Goal: Task Accomplishment & Management: Complete application form

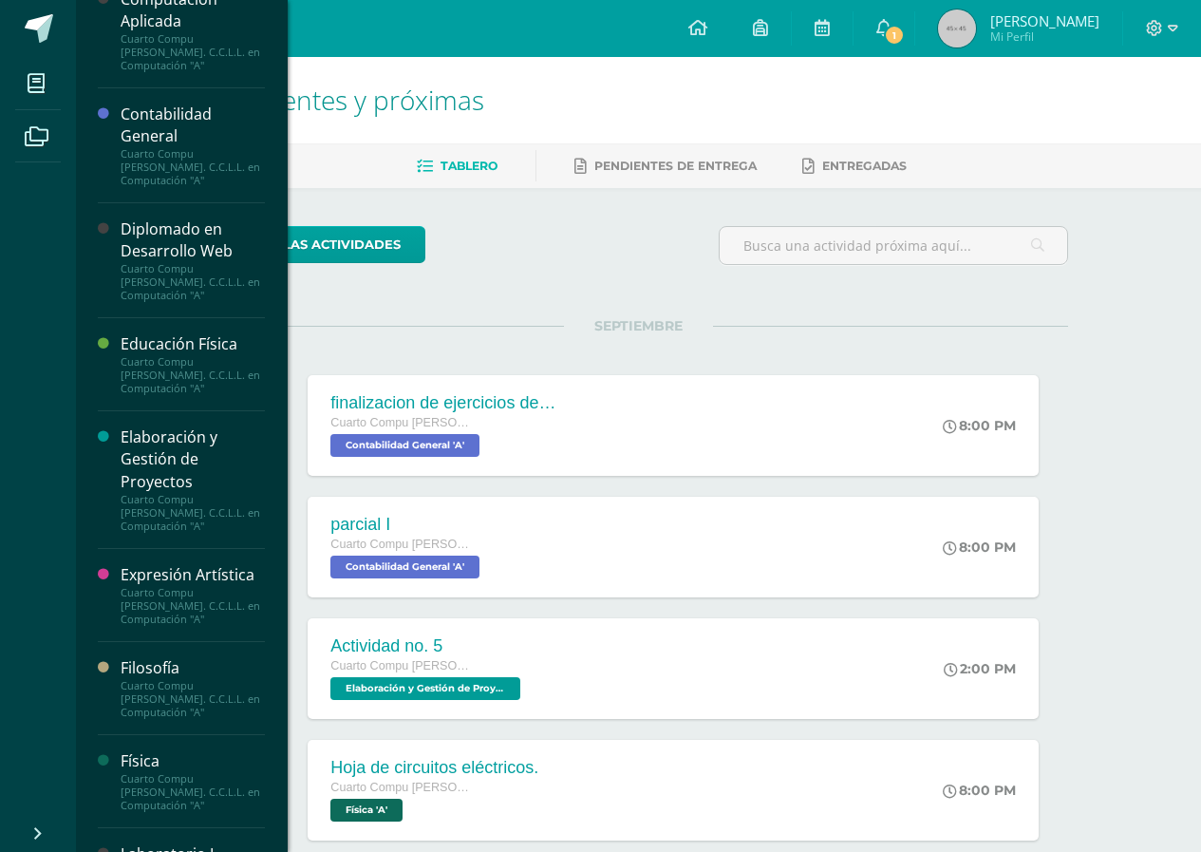
scroll to position [285, 0]
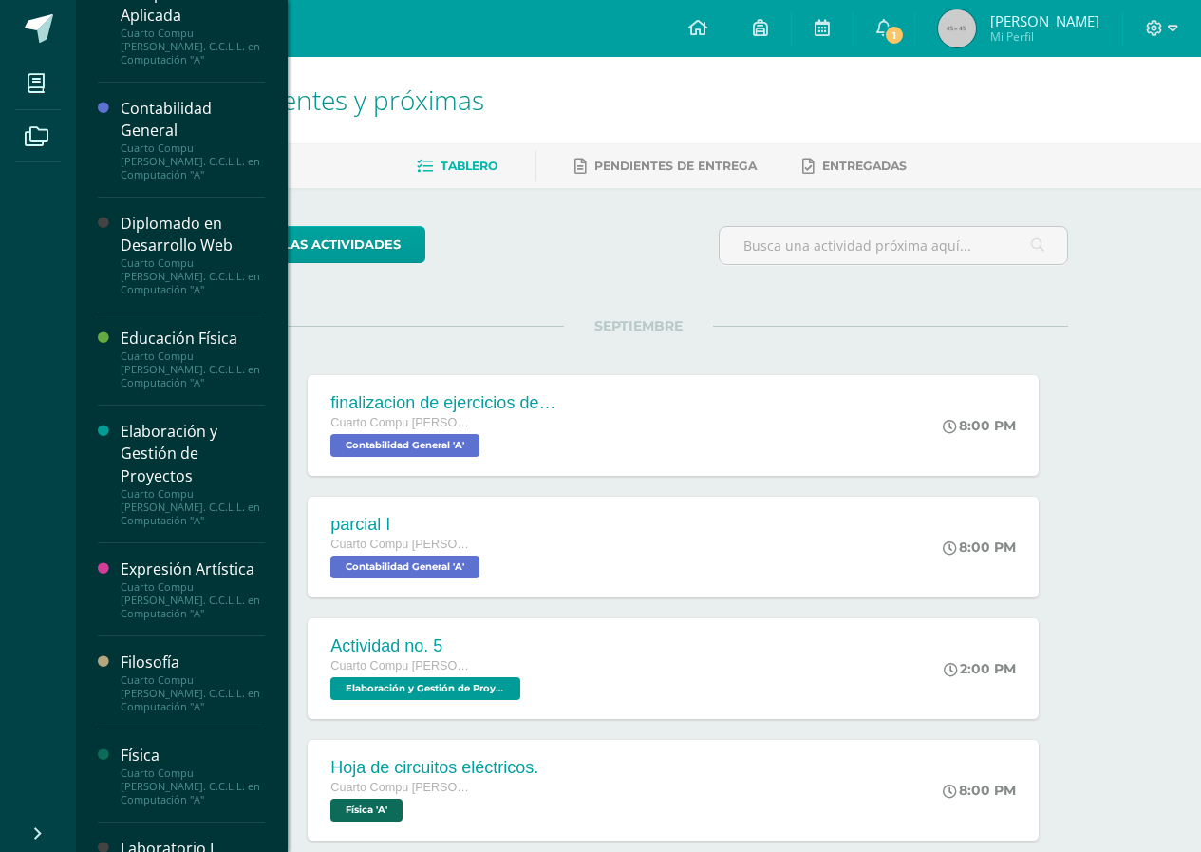
click at [189, 236] on div "Diplomado en Desarrollo Web" at bounding box center [193, 235] width 144 height 44
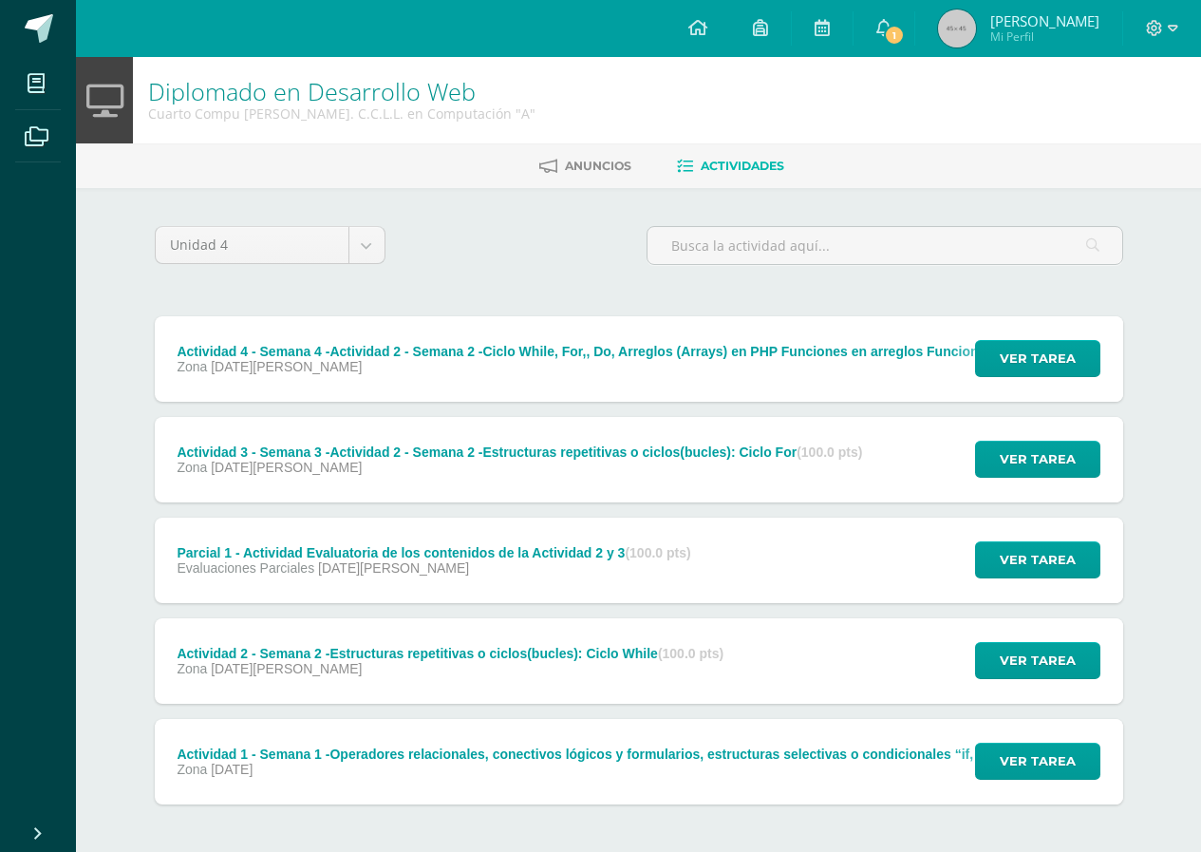
click at [52, 322] on ul "Mis cursos Archivos" at bounding box center [38, 434] width 76 height 754
click at [1046, 350] on span "Ver tarea" at bounding box center [1038, 358] width 76 height 35
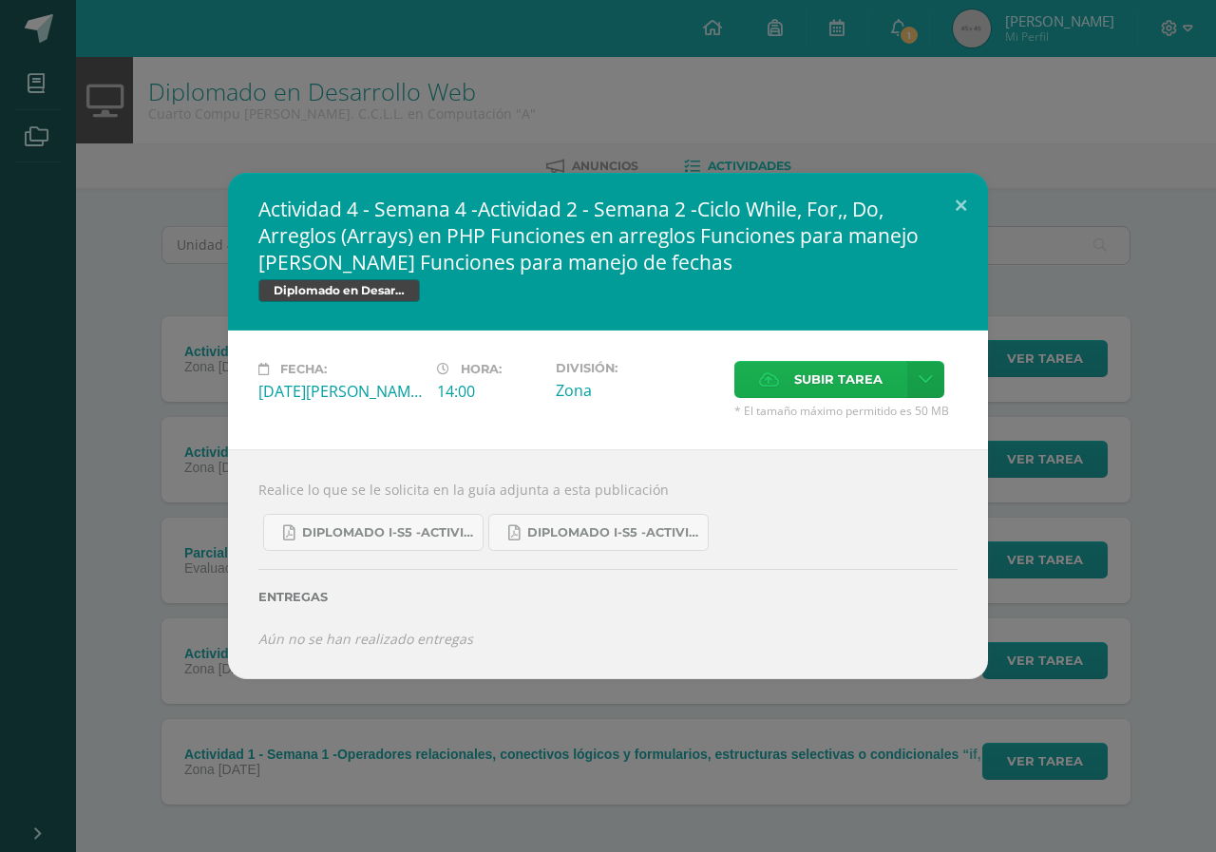
click at [794, 368] on span "Subir tarea" at bounding box center [838, 379] width 88 height 35
click at [0, 0] on input "Subir tarea" at bounding box center [0, 0] width 0 height 0
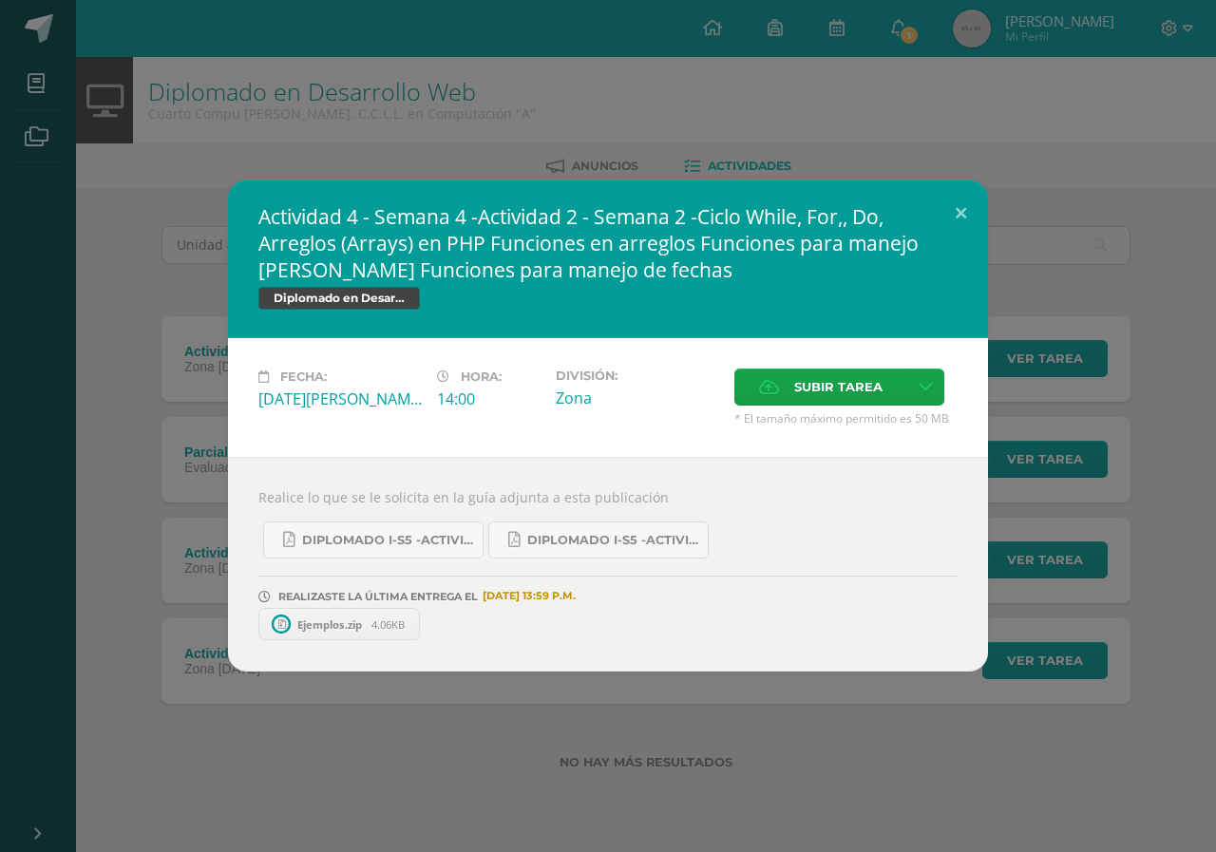
click at [1026, 223] on div "Actividad 4 - Semana 4 -Actividad 2 - Semana 2 -Ciclo While, For,, Do, Arreglos…" at bounding box center [608, 425] width 1200 height 491
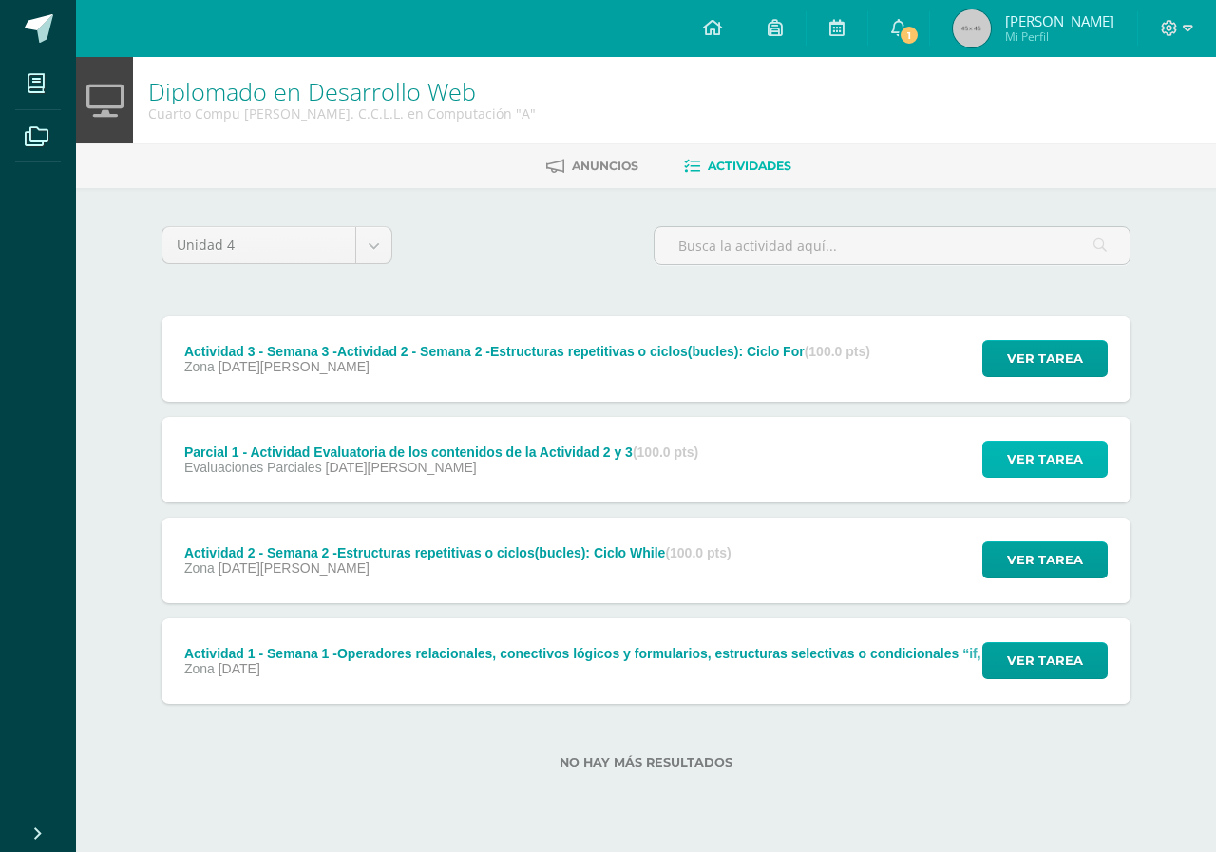
click at [1084, 475] on button "Ver tarea" at bounding box center [1044, 459] width 125 height 37
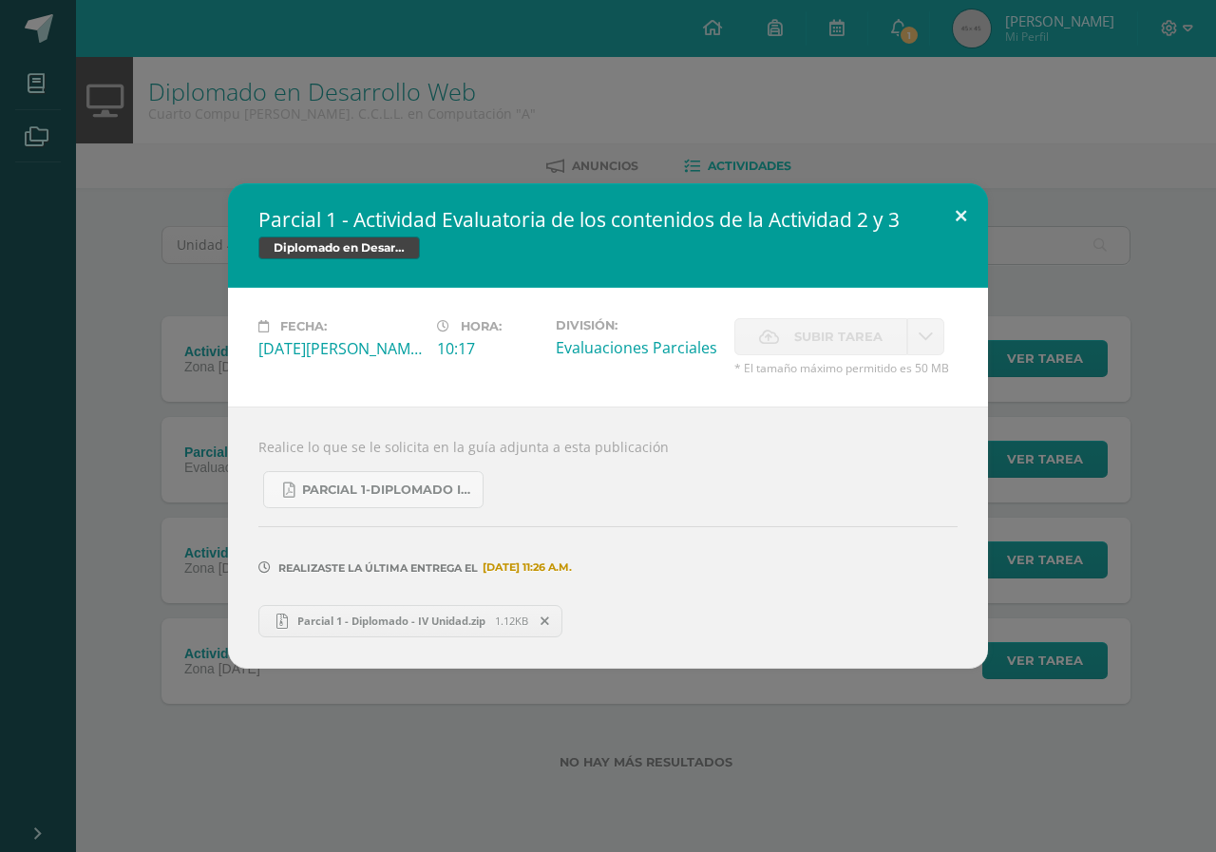
click at [960, 217] on button at bounding box center [960, 215] width 54 height 65
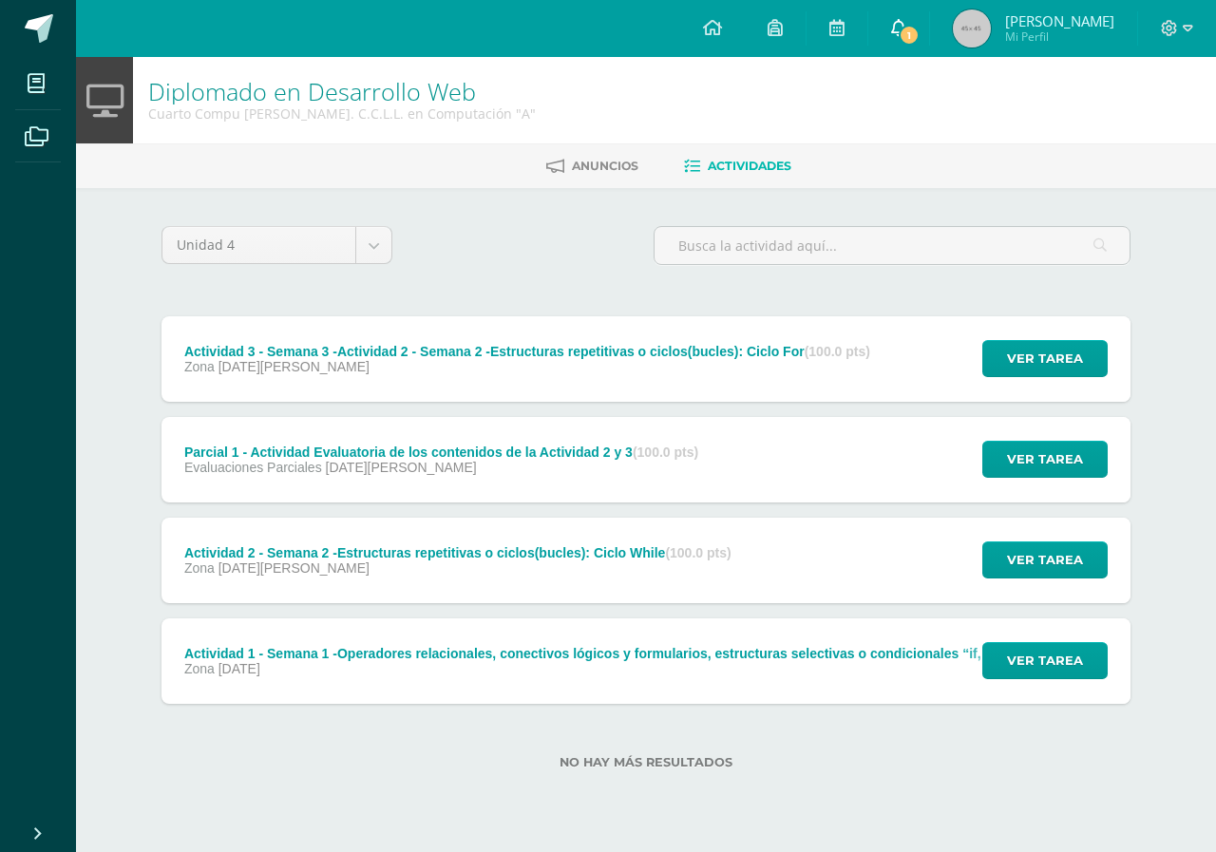
click at [906, 25] on icon at bounding box center [898, 27] width 15 height 17
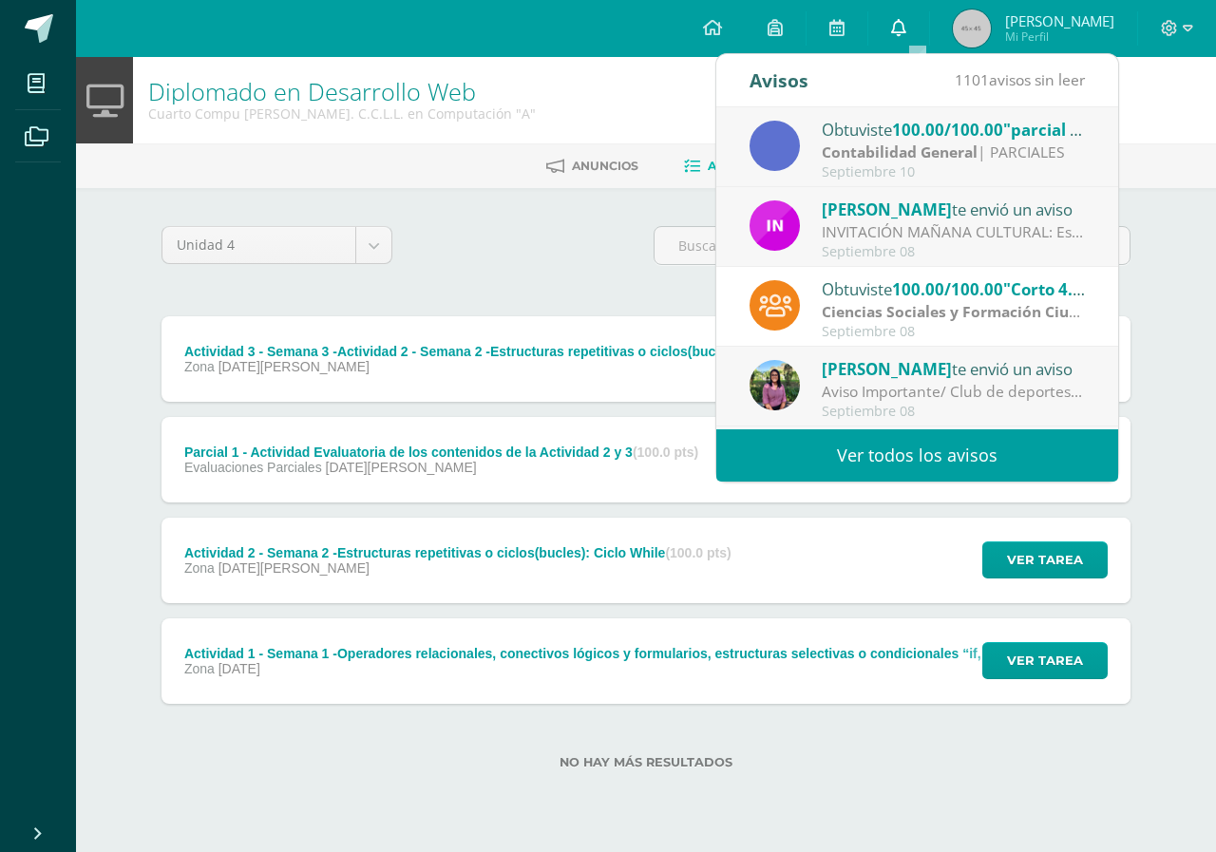
click at [906, 25] on icon at bounding box center [898, 27] width 15 height 17
click at [561, 196] on div "Unidad 4 Unidad 1 Unidad 2 Unidad 3 Unidad 4 Actividad 3 - Semana 3 -Actividad …" at bounding box center [645, 509] width 1045 height 642
